Goal: Task Accomplishment & Management: Manage account settings

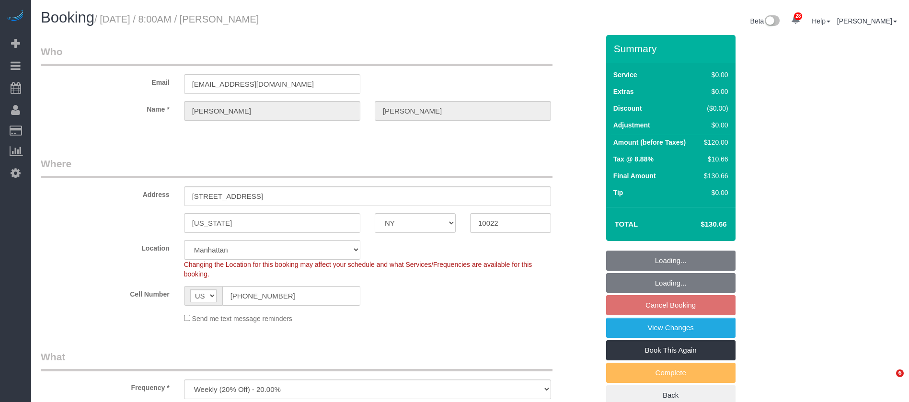
select select "NY"
select select "number:56"
select select "number:75"
select select "number:15"
select select "number:5"
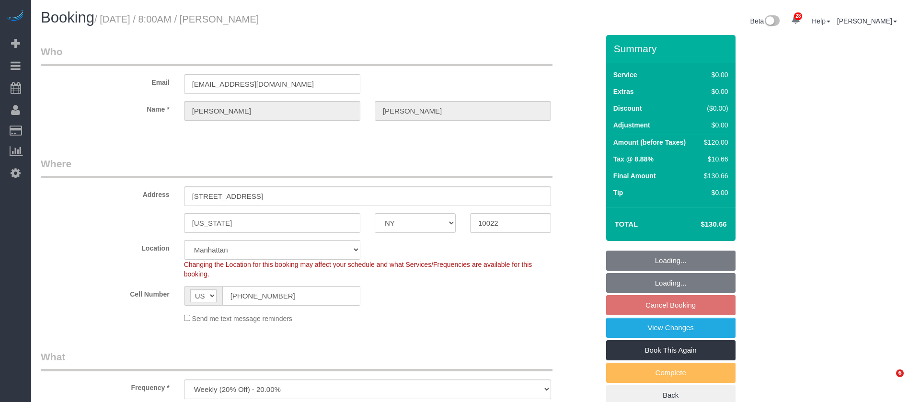
select select "spot57"
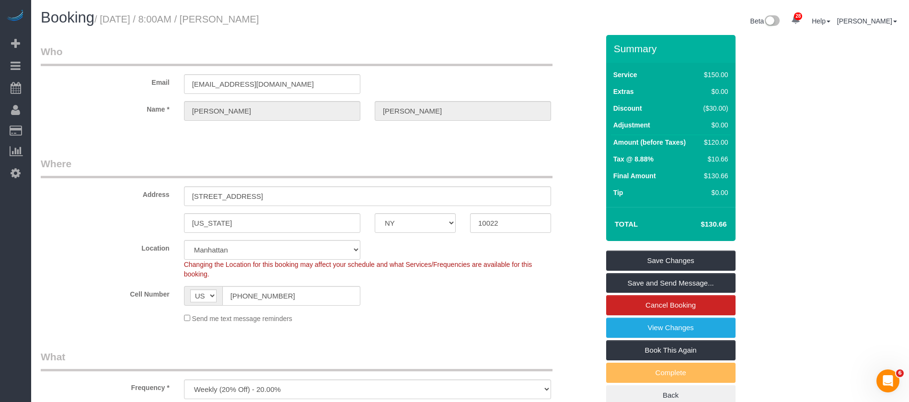
drag, startPoint x: 102, startPoint y: 20, endPoint x: 345, endPoint y: 17, distance: 242.9
click at [345, 17] on h1 "Booking / [DATE] / 8:00AM / [PERSON_NAME]" at bounding box center [252, 18] width 422 height 16
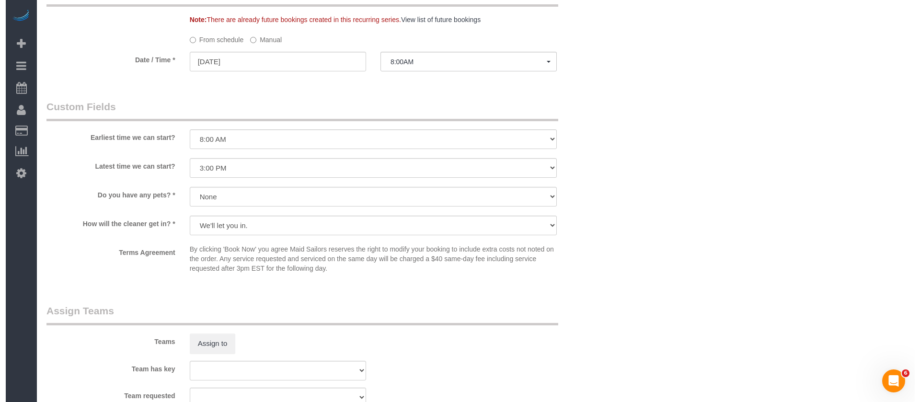
scroll to position [1150, 0]
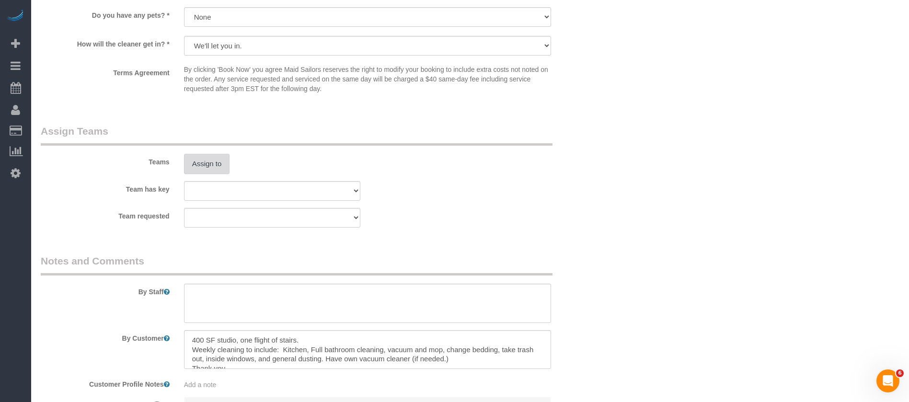
click at [202, 159] on button "Assign to" at bounding box center [207, 164] width 46 height 20
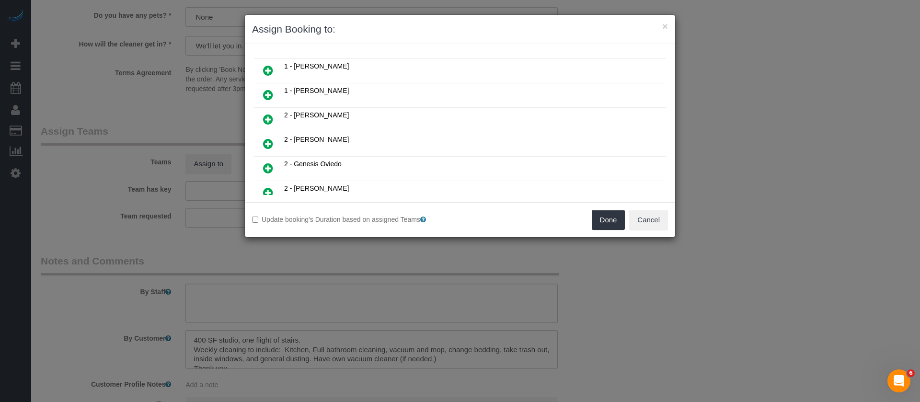
click at [271, 68] on icon at bounding box center [268, 70] width 10 height 11
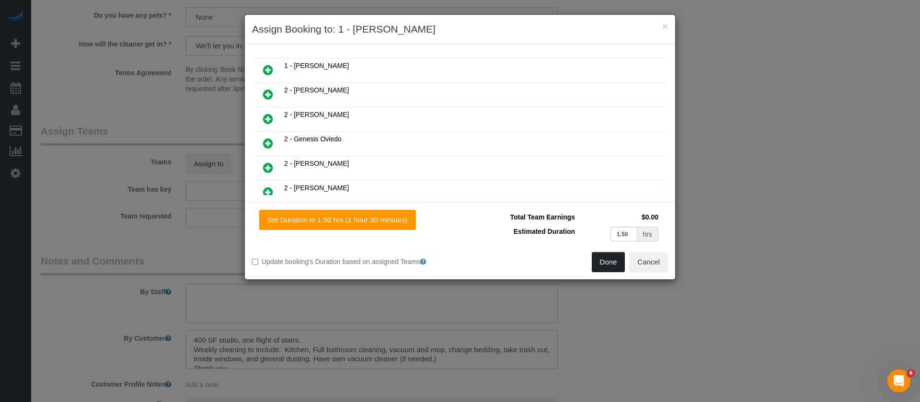
click at [607, 265] on button "Done" at bounding box center [609, 262] width 34 height 20
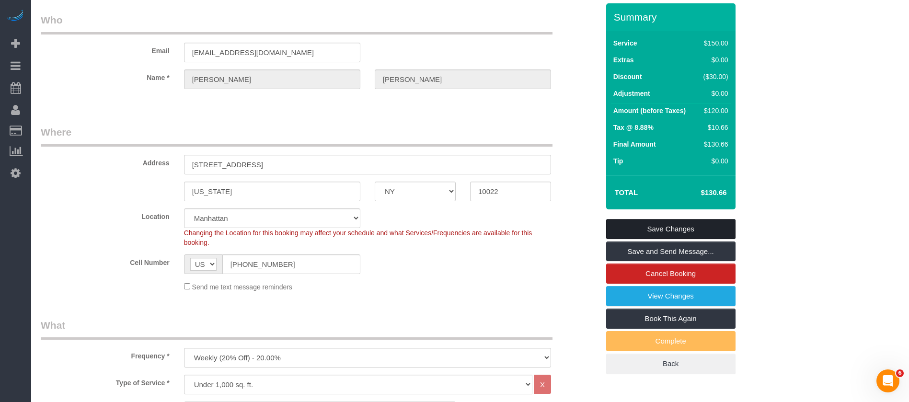
scroll to position [0, 0]
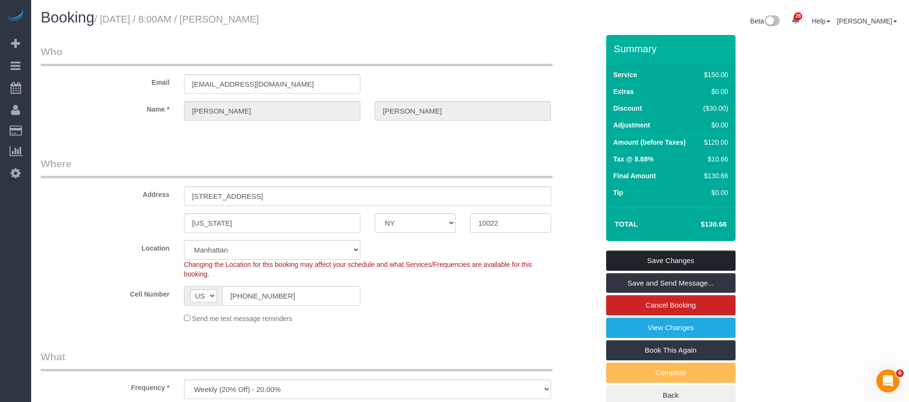
click at [665, 254] on link "Save Changes" at bounding box center [670, 261] width 129 height 20
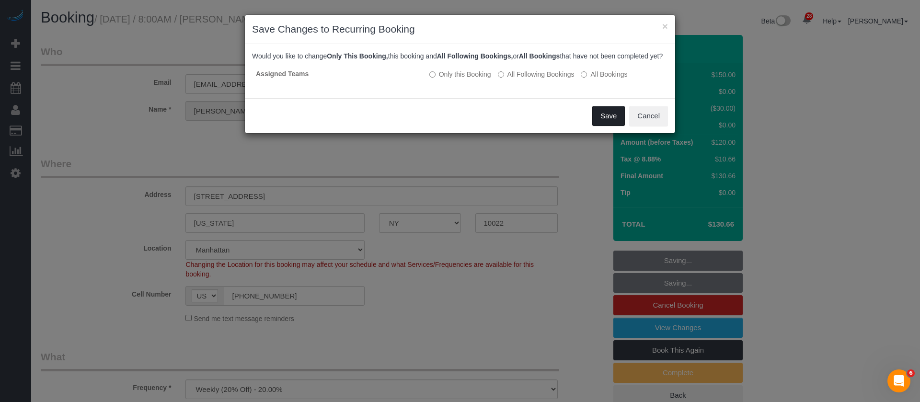
drag, startPoint x: 613, startPoint y: 121, endPoint x: 568, endPoint y: 181, distance: 74.5
click at [611, 122] on button "Save" at bounding box center [608, 116] width 33 height 20
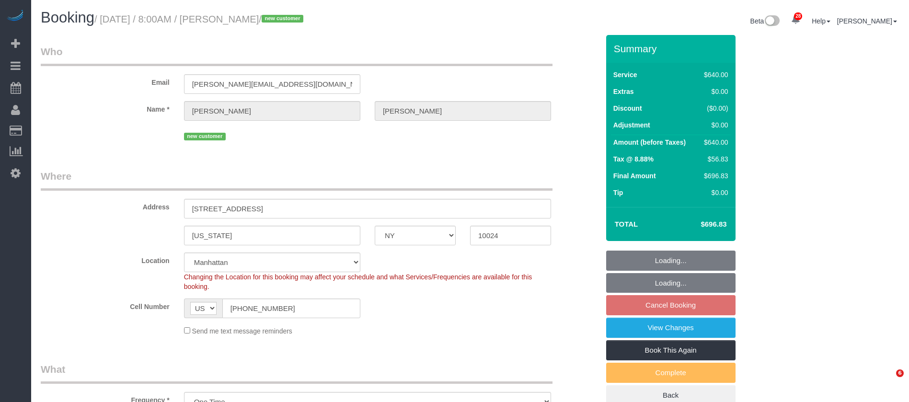
select select "NY"
select select "240"
select select "spot1"
select select "number:89"
select select "number:72"
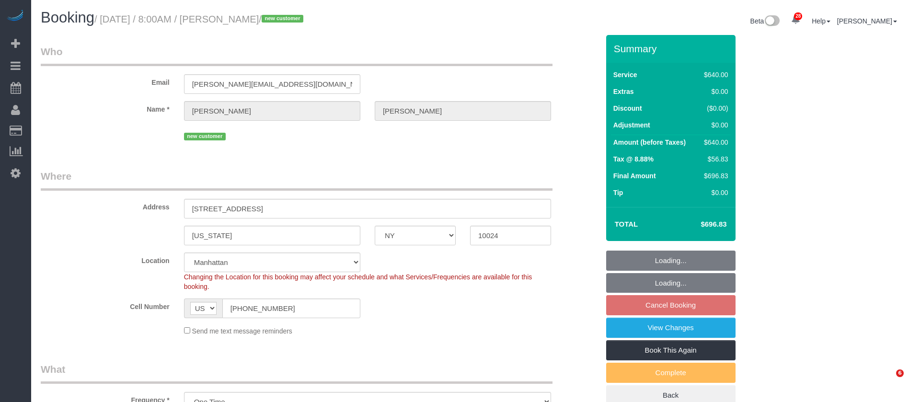
select select "number:13"
select select "number:5"
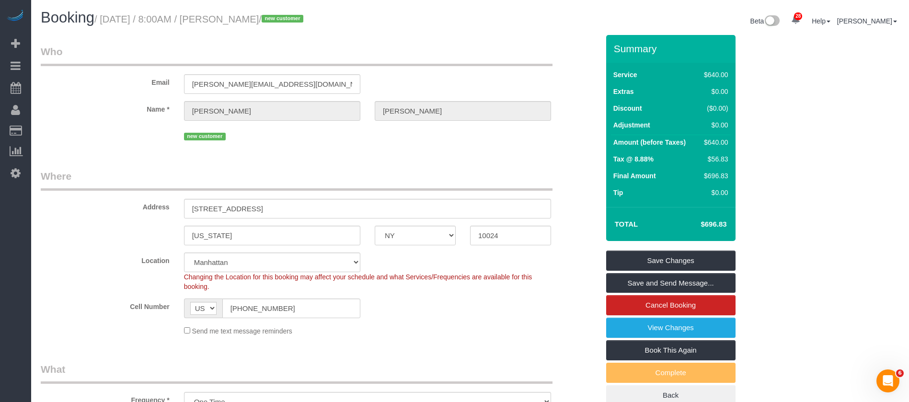
drag, startPoint x: 104, startPoint y: 14, endPoint x: 320, endPoint y: 20, distance: 216.6
click at [306, 20] on small "/ [DATE] / 8:00AM / [PERSON_NAME] / new customer" at bounding box center [200, 19] width 212 height 11
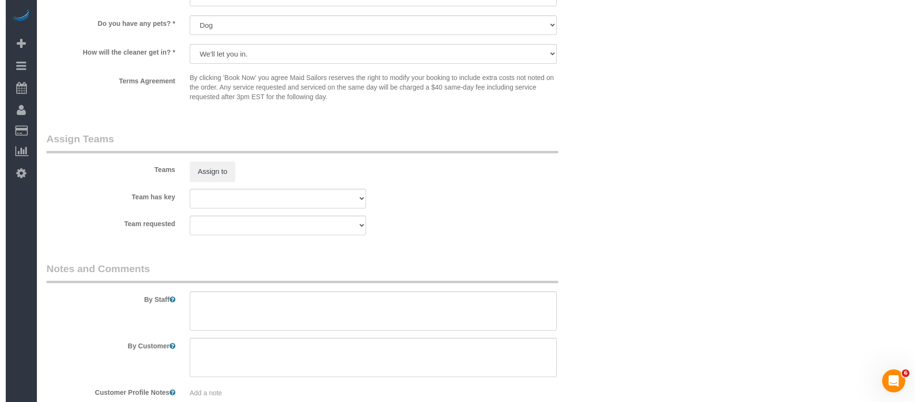
scroll to position [1006, 0]
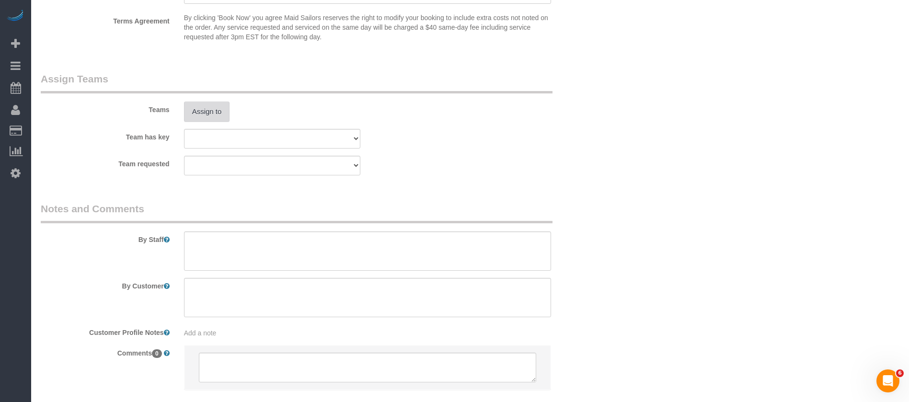
click at [221, 105] on button "Assign to" at bounding box center [207, 112] width 46 height 20
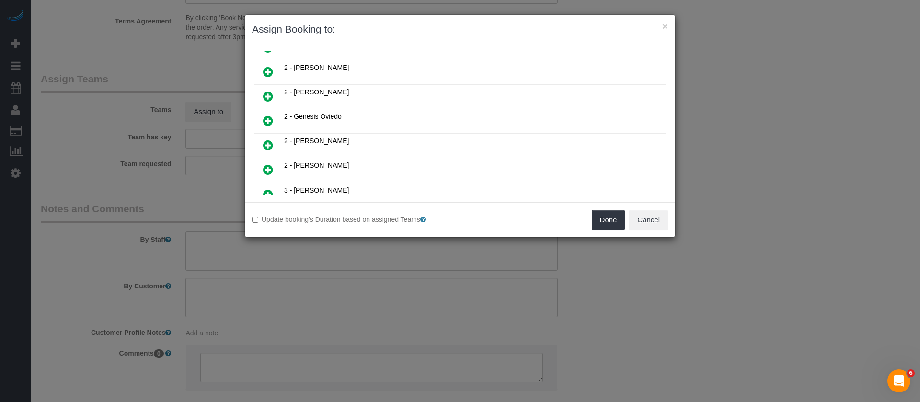
scroll to position [216, 0]
click at [269, 95] on icon at bounding box center [268, 96] width 10 height 11
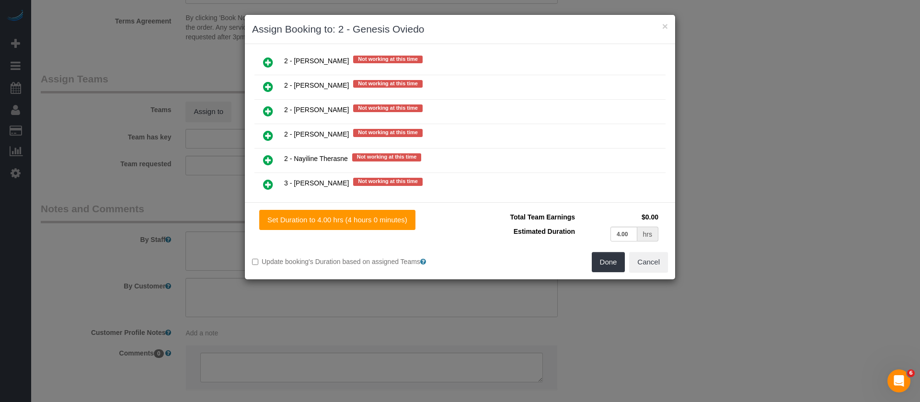
scroll to position [1460, 0]
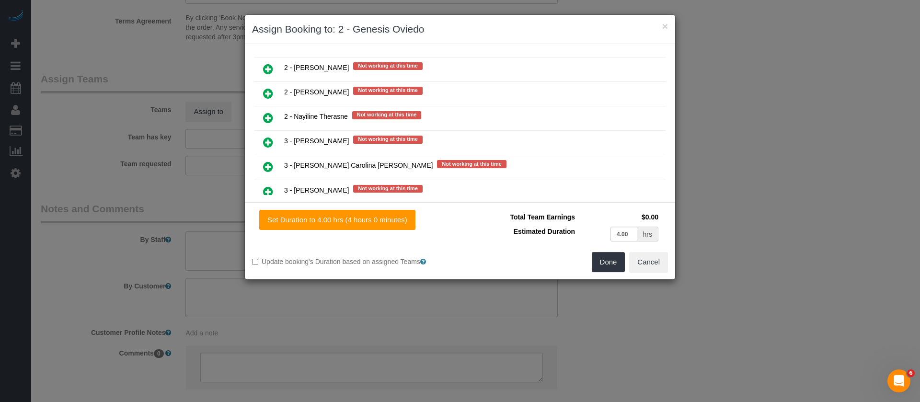
click at [270, 70] on icon at bounding box center [268, 68] width 10 height 11
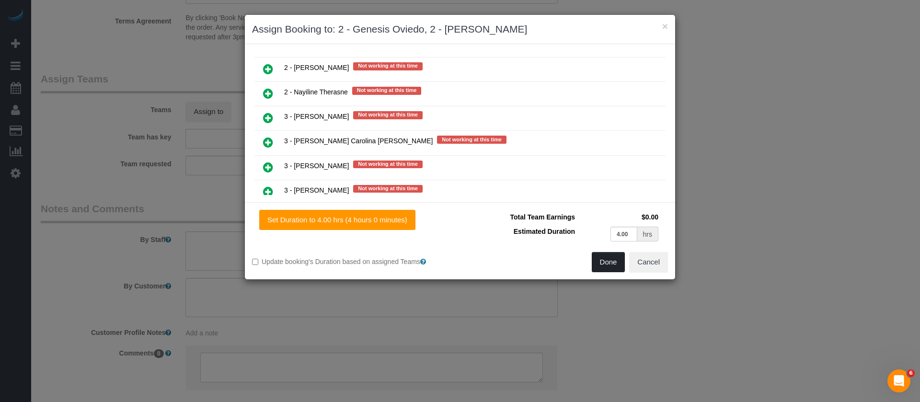
click at [602, 262] on button "Done" at bounding box center [609, 262] width 34 height 20
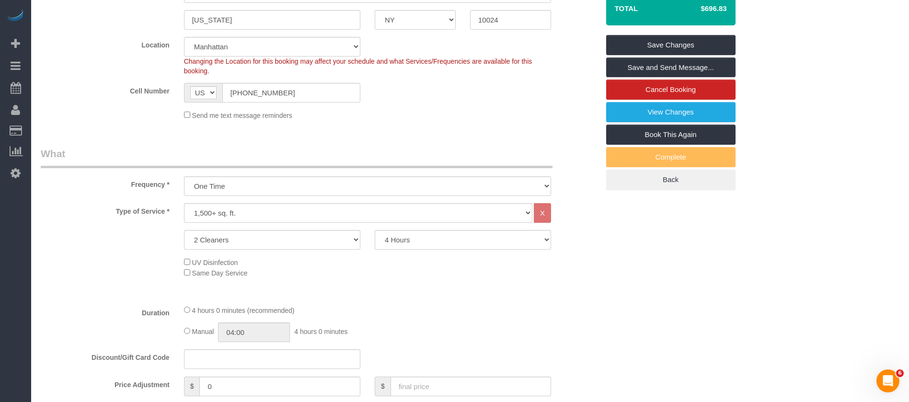
scroll to position [0, 0]
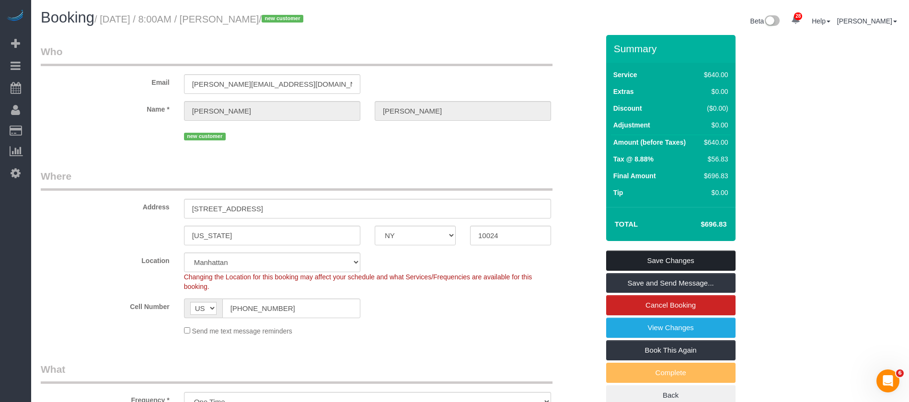
drag, startPoint x: 690, startPoint y: 259, endPoint x: 682, endPoint y: 256, distance: 8.6
click at [690, 258] on link "Save Changes" at bounding box center [670, 261] width 129 height 20
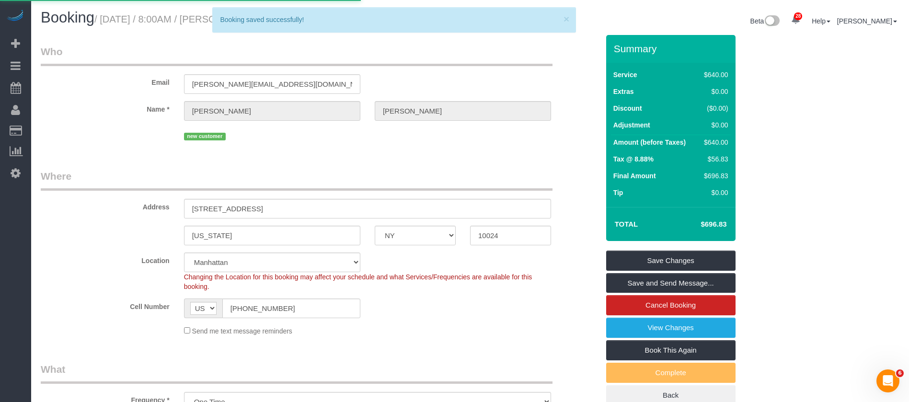
select select "**********"
